Goal: Transaction & Acquisition: Purchase product/service

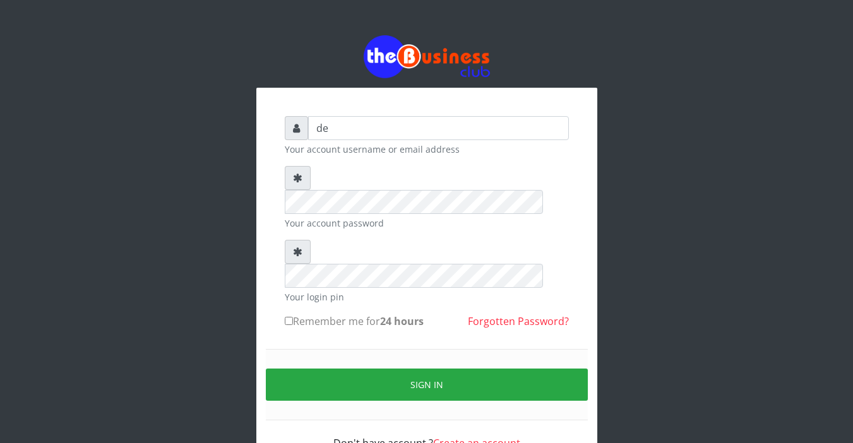
type input "d"
click at [349, 124] on input "text" at bounding box center [438, 128] width 261 height 24
type input "Sarahadesode"
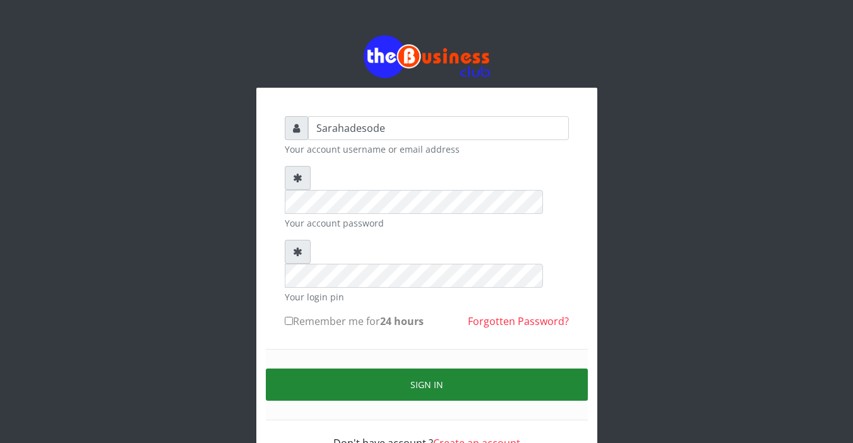
click at [433, 369] on button "Sign in" at bounding box center [427, 385] width 322 height 32
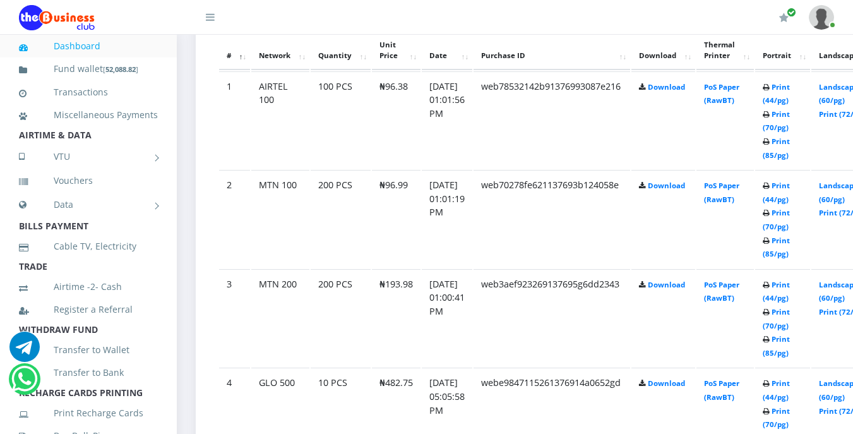
scroll to position [733, 0]
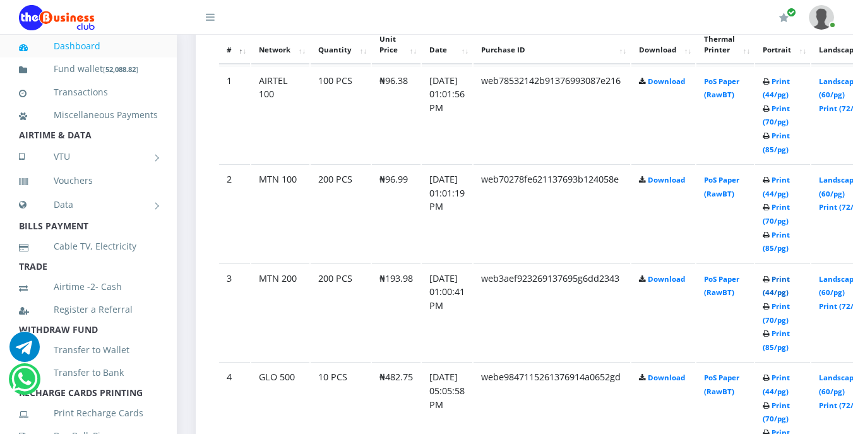
click at [790, 278] on link "Print (44/pg)" at bounding box center [776, 285] width 27 height 23
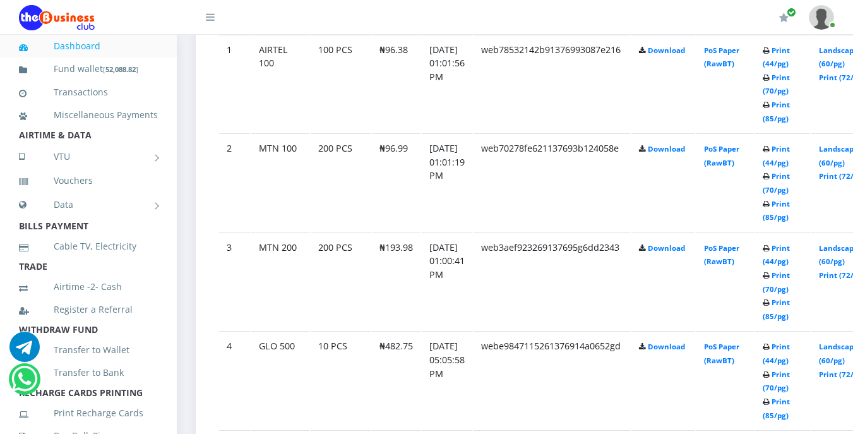
scroll to position [733, 0]
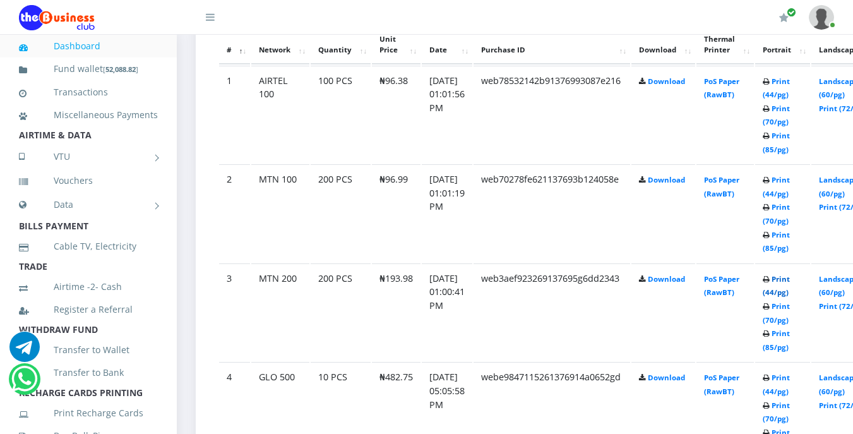
click at [790, 280] on link "Print (44/pg)" at bounding box center [776, 285] width 27 height 23
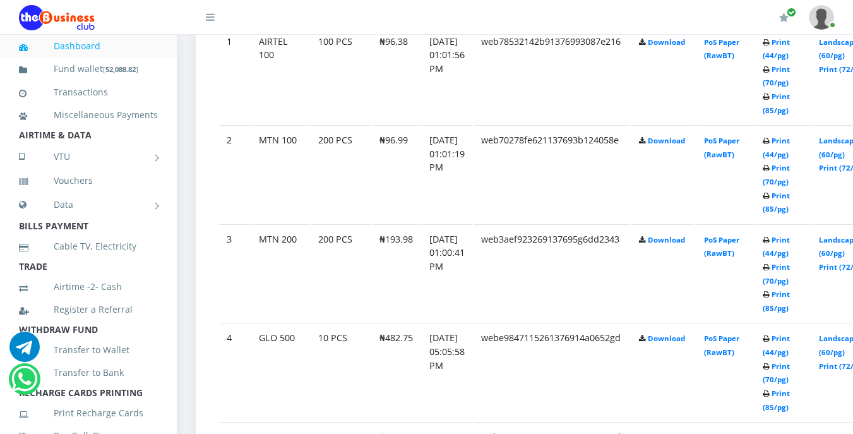
scroll to position [708, 0]
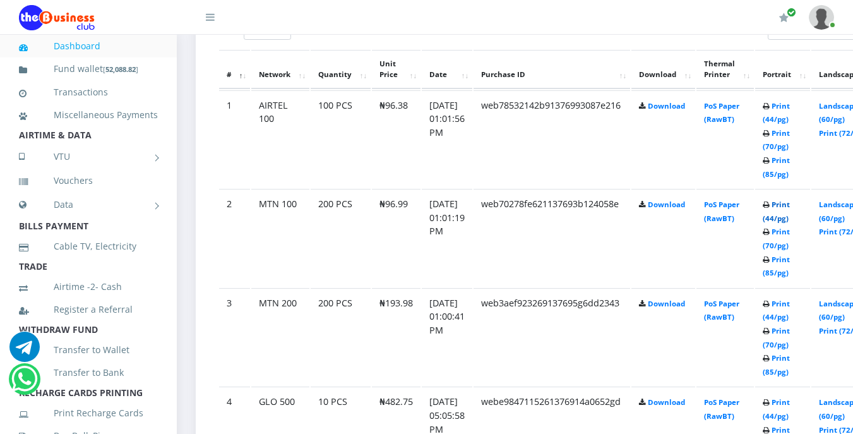
click at [790, 209] on link "Print (44/pg)" at bounding box center [776, 211] width 27 height 23
click at [790, 107] on link "Print (44/pg)" at bounding box center [776, 112] width 27 height 23
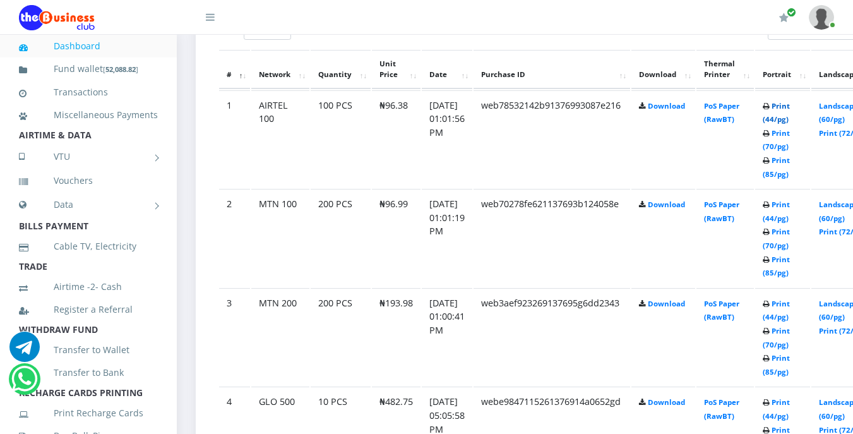
click at [790, 107] on link "Print (44/pg)" at bounding box center [776, 112] width 27 height 23
click at [790, 106] on link "Print (44/pg)" at bounding box center [776, 112] width 27 height 23
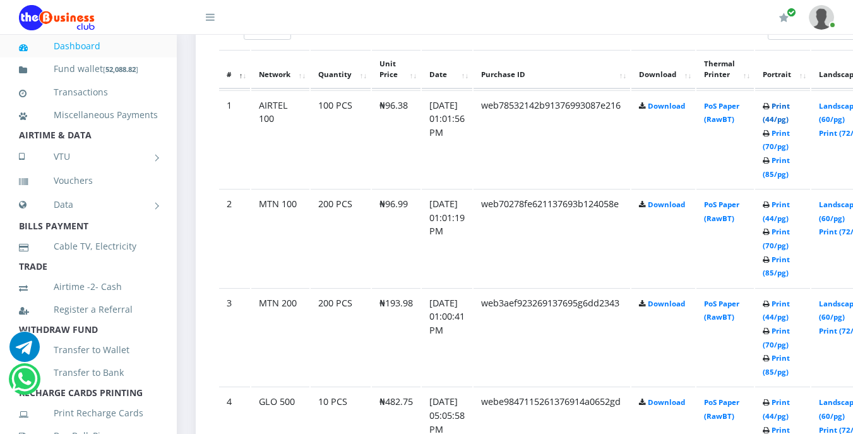
click at [790, 106] on link "Print (44/pg)" at bounding box center [776, 112] width 27 height 23
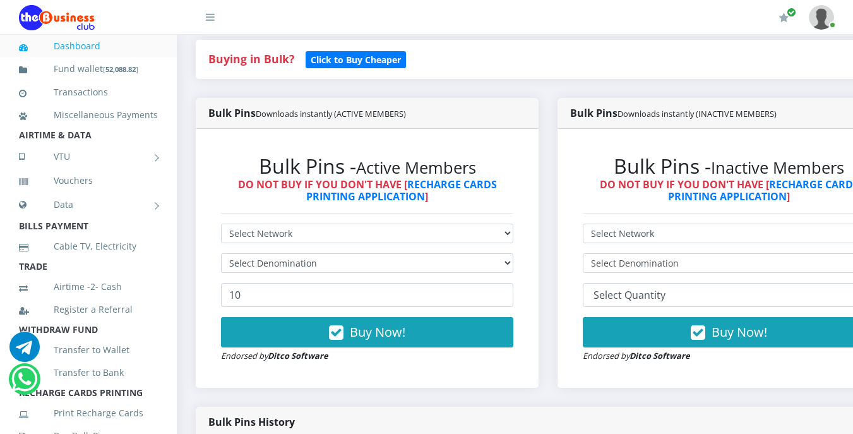
scroll to position [303, 0]
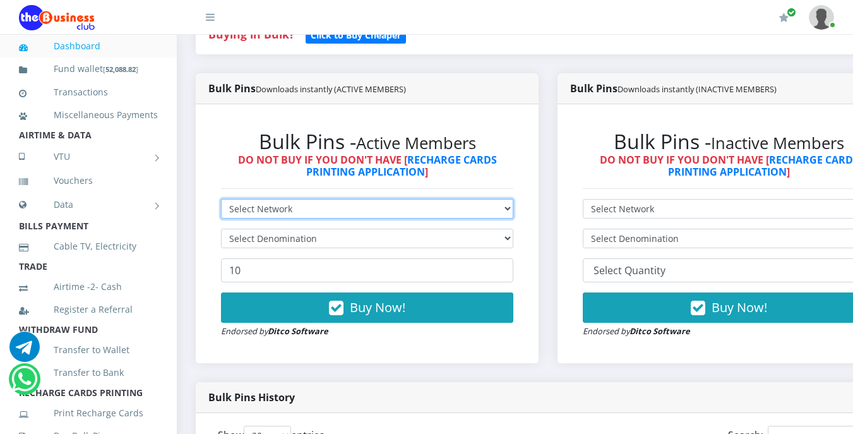
click at [297, 214] on select "Select Network MTN Globacom 9Mobile Airtel" at bounding box center [367, 209] width 292 height 20
select select "MTN"
click at [221, 201] on select "Select Network MTN Globacom 9Mobile Airtel" at bounding box center [367, 209] width 292 height 20
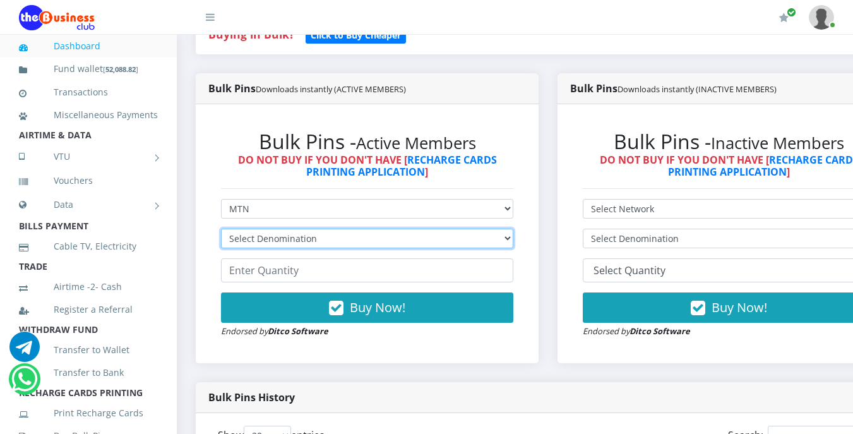
click at [294, 237] on select "Select Denomination MTN NGN100 - ₦96.99 MTN NGN200 - ₦193.98 MTN NGN400 - ₦387.…" at bounding box center [367, 239] width 292 height 20
select select "484.95-500"
click at [221, 230] on select "Select Denomination MTN NGN100 - ₦96.99 MTN NGN200 - ₦193.98 MTN NGN400 - ₦387.…" at bounding box center [367, 239] width 292 height 20
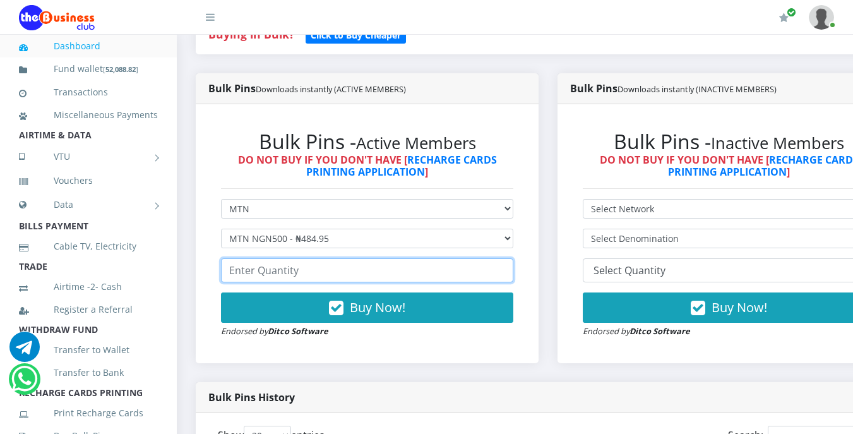
click at [309, 266] on input "number" at bounding box center [367, 270] width 292 height 24
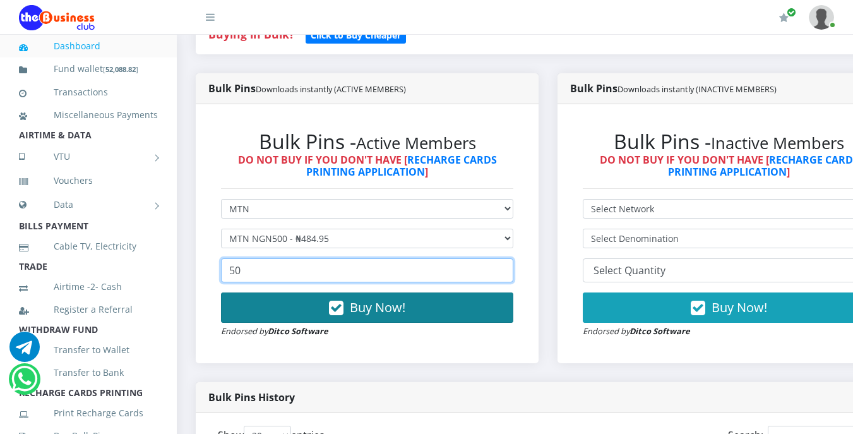
type input "50"
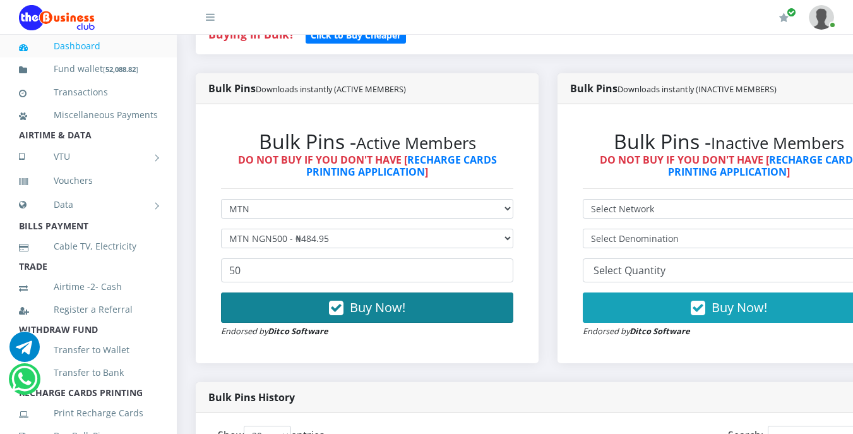
click at [366, 299] on button "Buy Now!" at bounding box center [367, 307] width 292 height 30
